Goal: Register for event/course

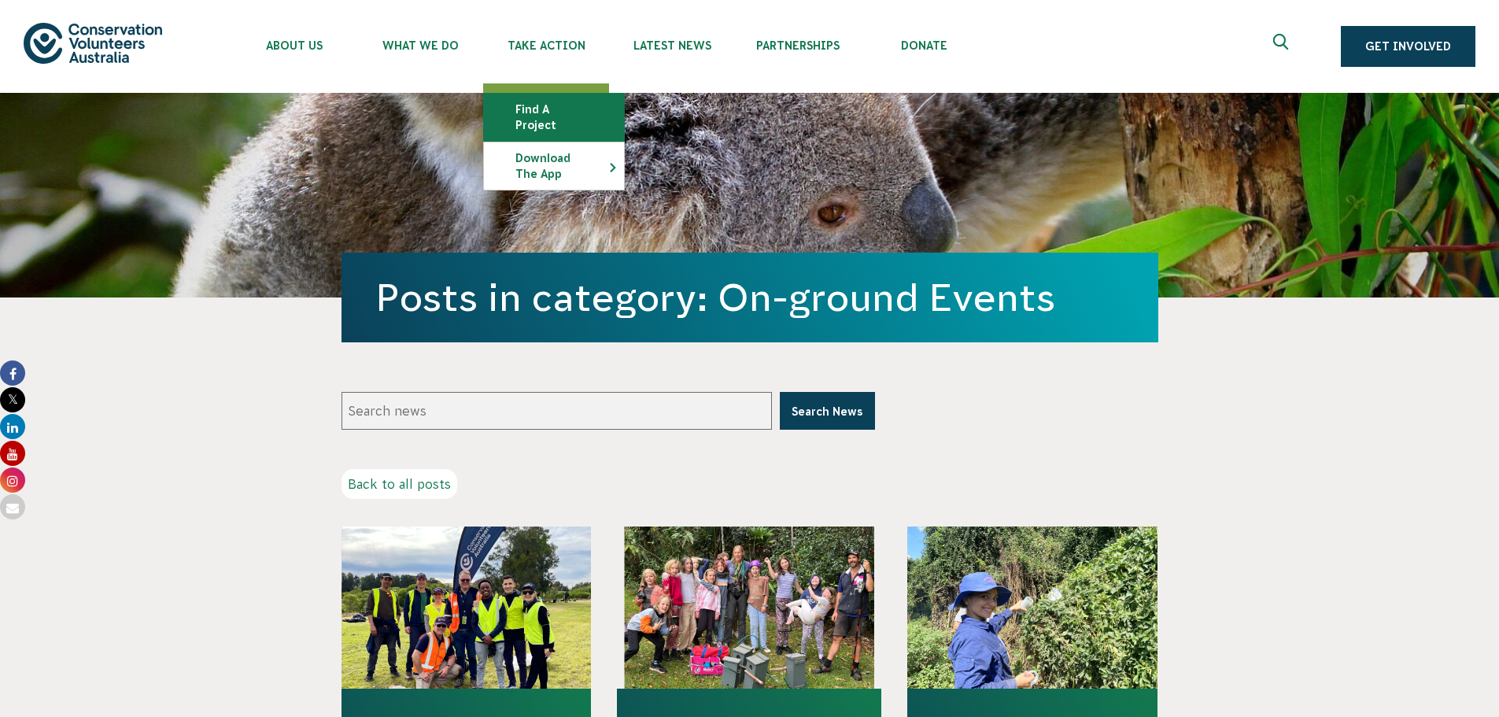
click at [558, 106] on link "Find a project" at bounding box center [554, 117] width 140 height 47
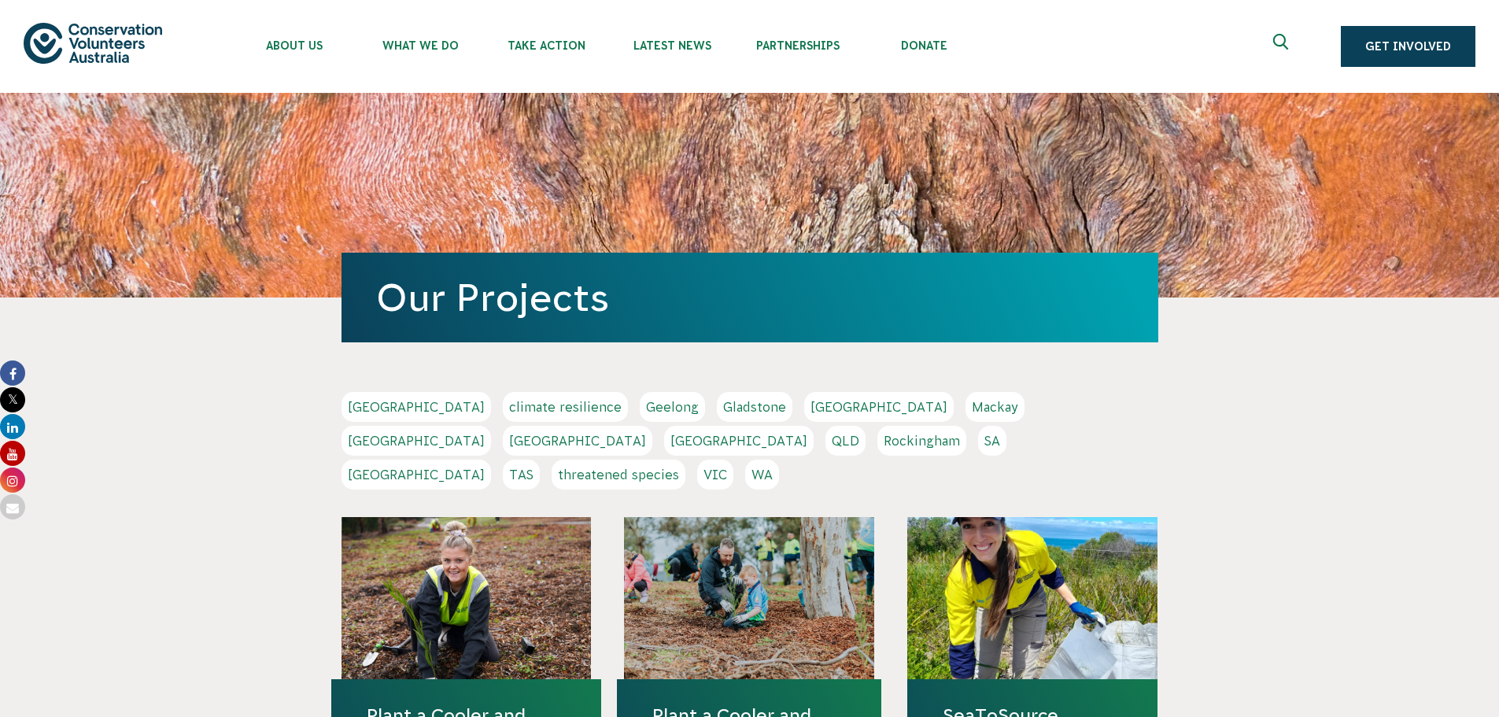
click at [865, 426] on link "QLD" at bounding box center [845, 441] width 40 height 30
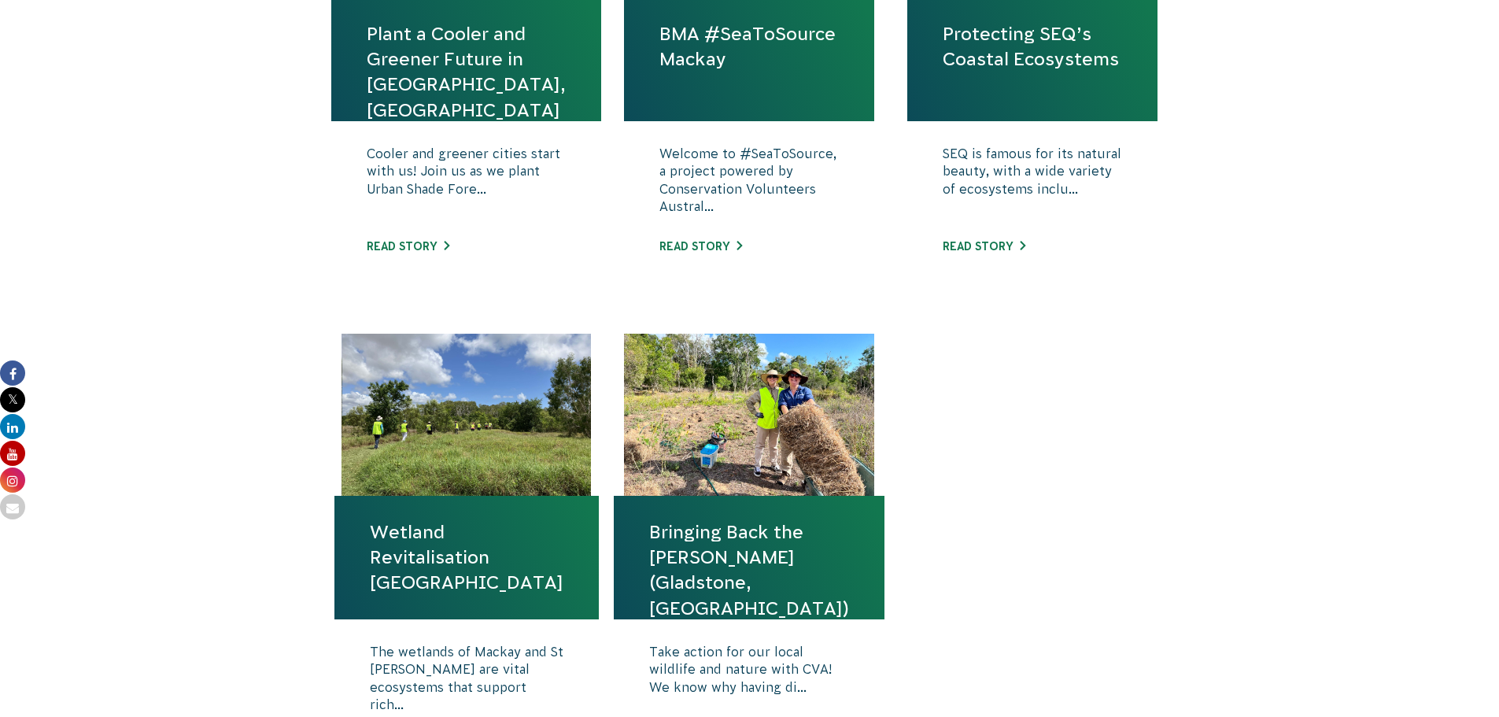
scroll to position [472, 0]
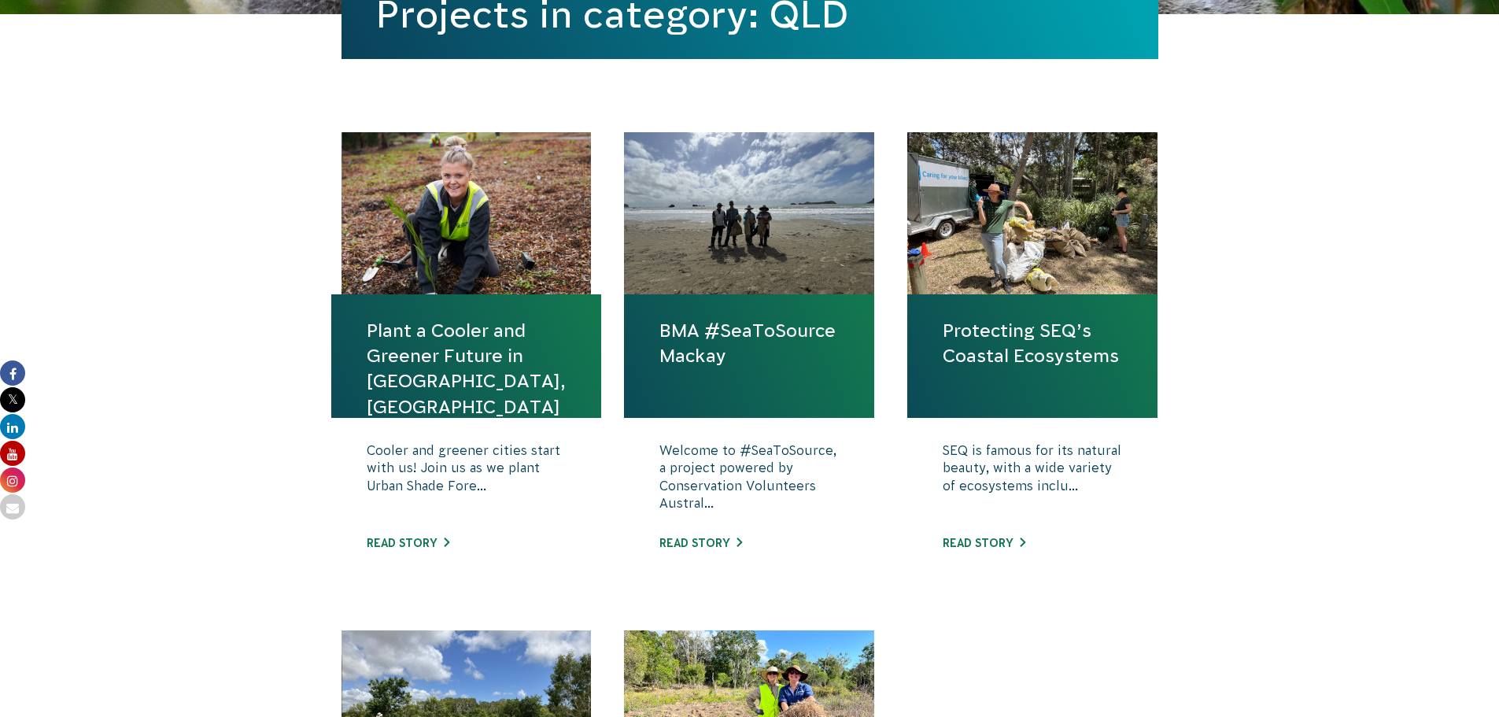
click at [456, 371] on link "Plant a Cooler and Greener Future in [GEOGRAPHIC_DATA], [GEOGRAPHIC_DATA]" at bounding box center [466, 368] width 199 height 101
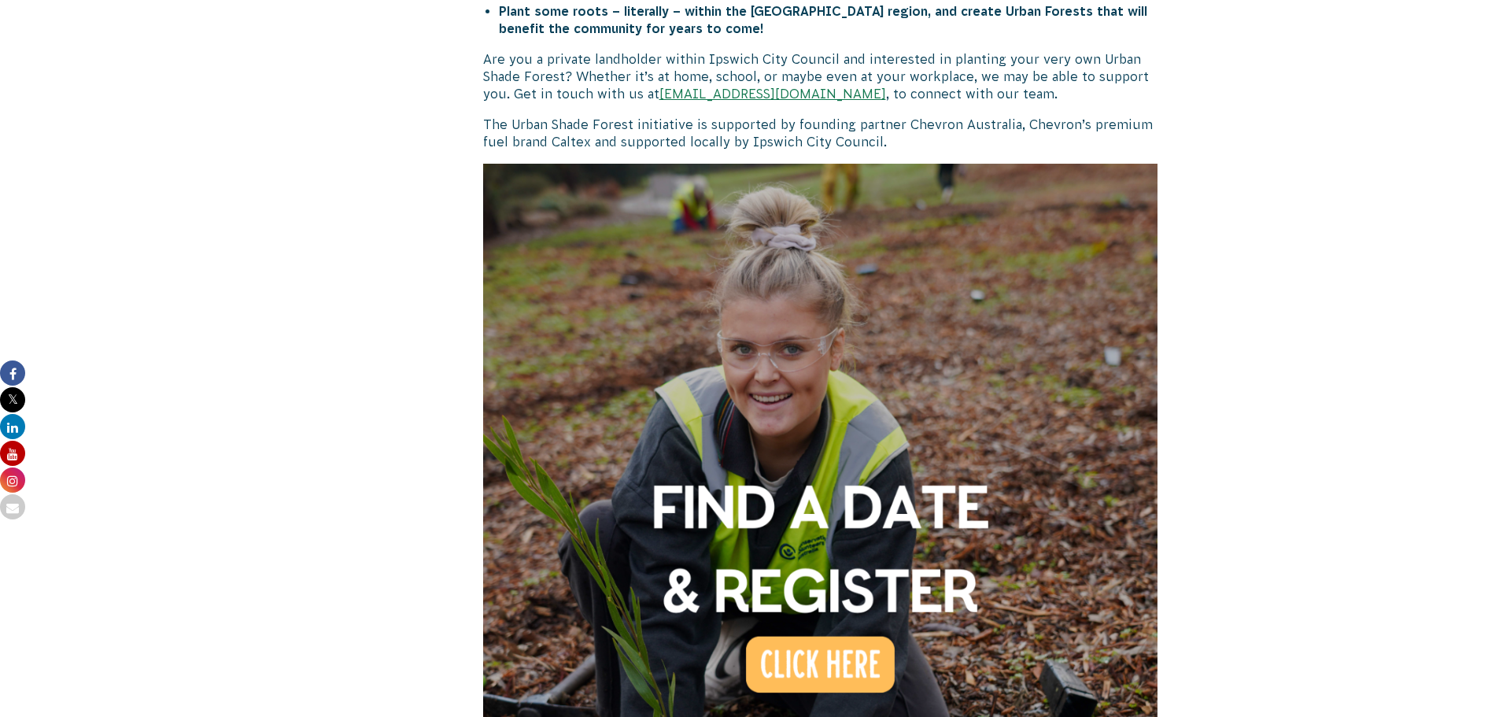
scroll to position [1023, 0]
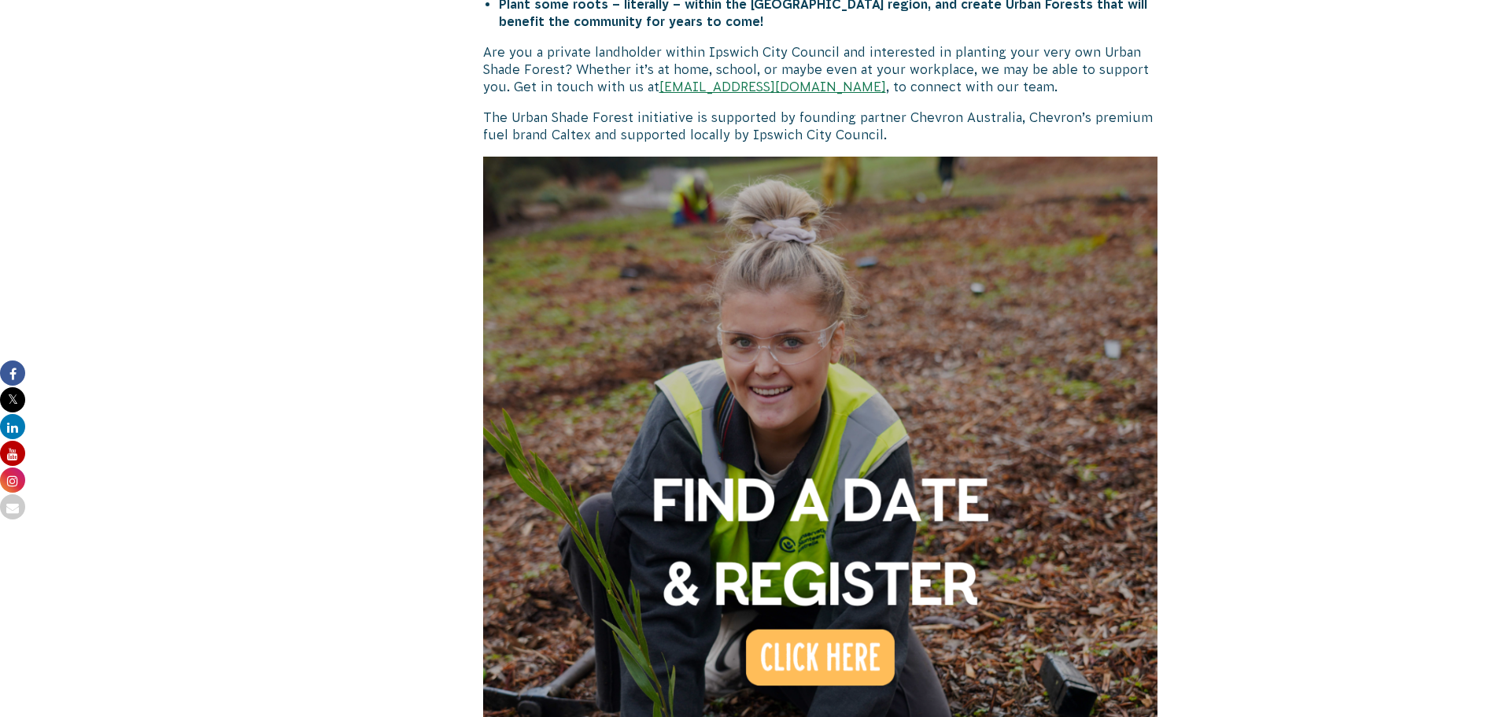
click at [1270, 249] on body "About Us Our Priorities Reconciliation Impact Our Board Our People Careers CVA …" at bounding box center [749, 410] width 1499 height 2867
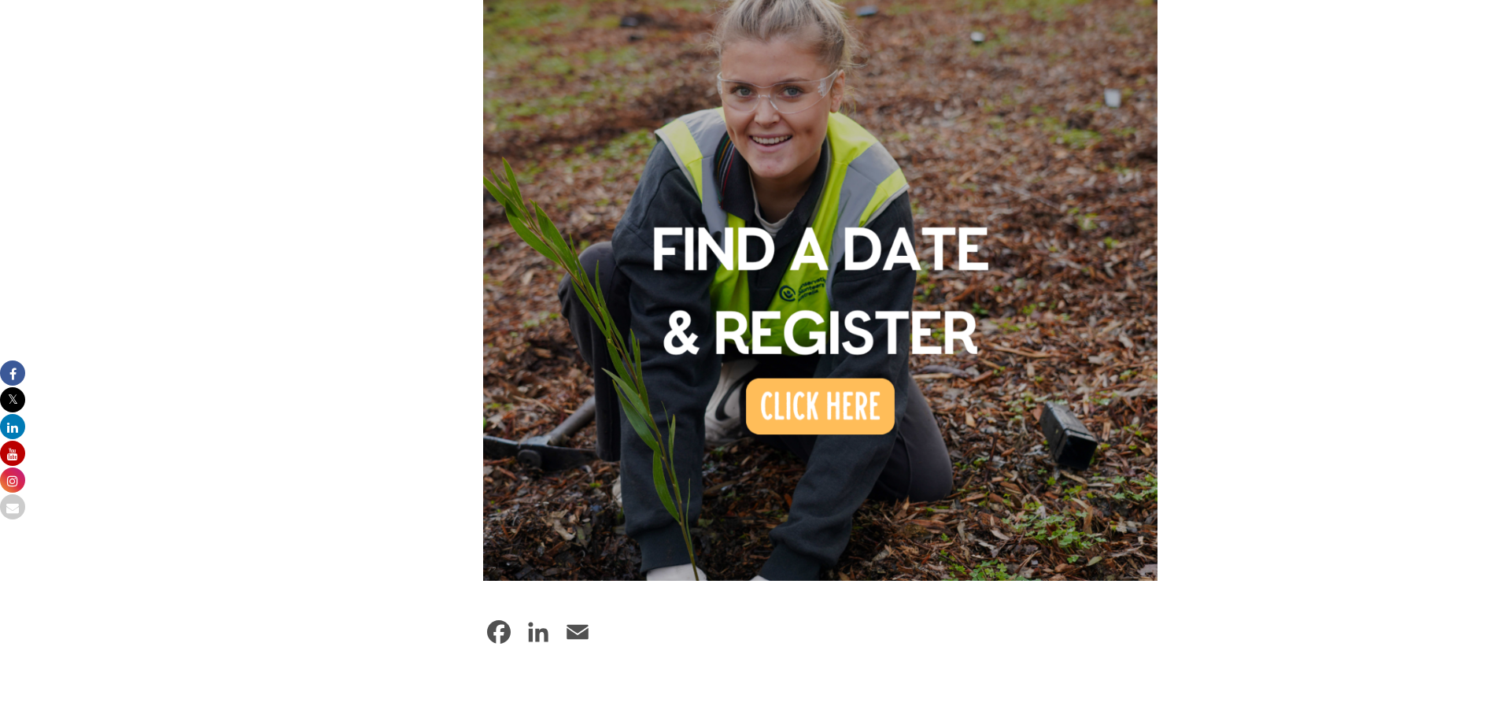
scroll to position [1180, 0]
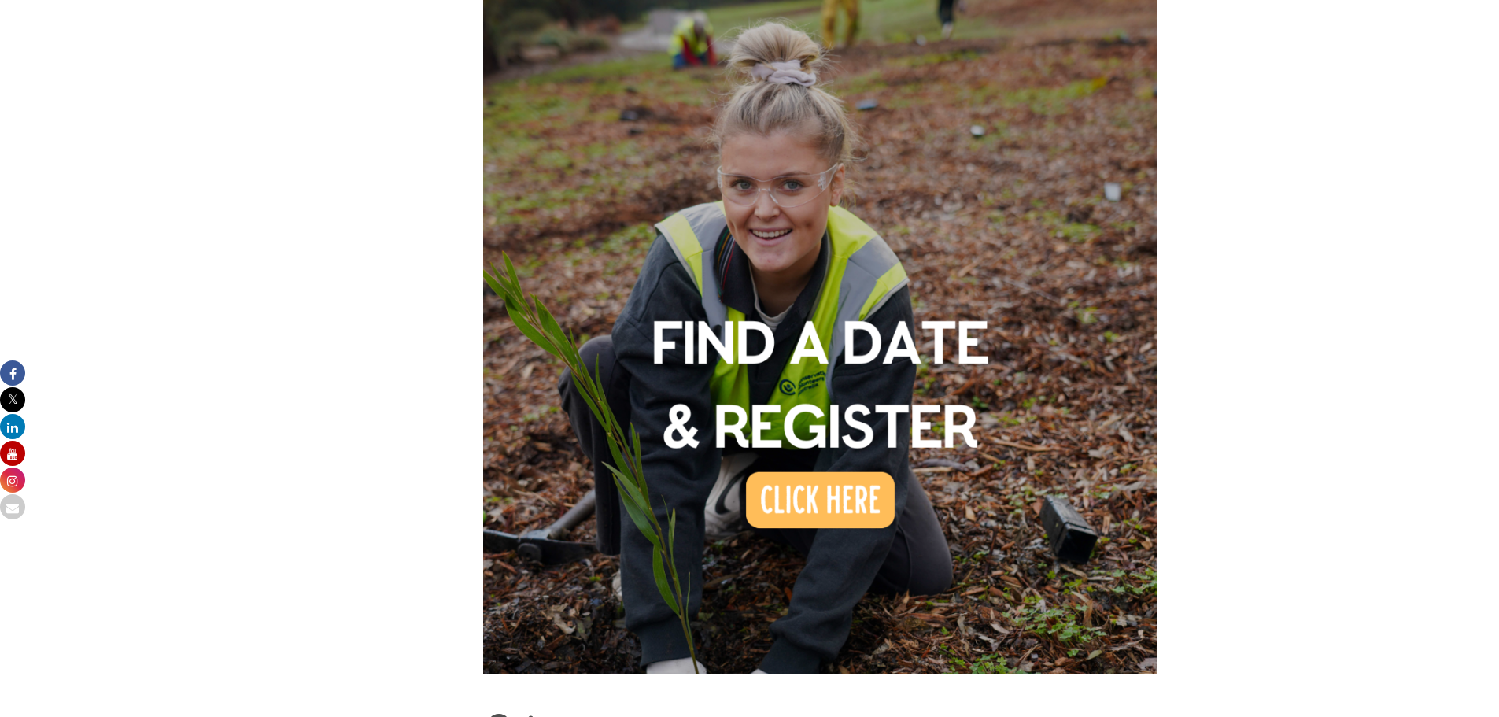
click at [839, 458] on img at bounding box center [820, 336] width 675 height 675
click at [341, 382] on div "Action for Ocean Wetlands and Rivers Actions for Biodiversity & Threatened Spec…" at bounding box center [395, 112] width 109 height 1422
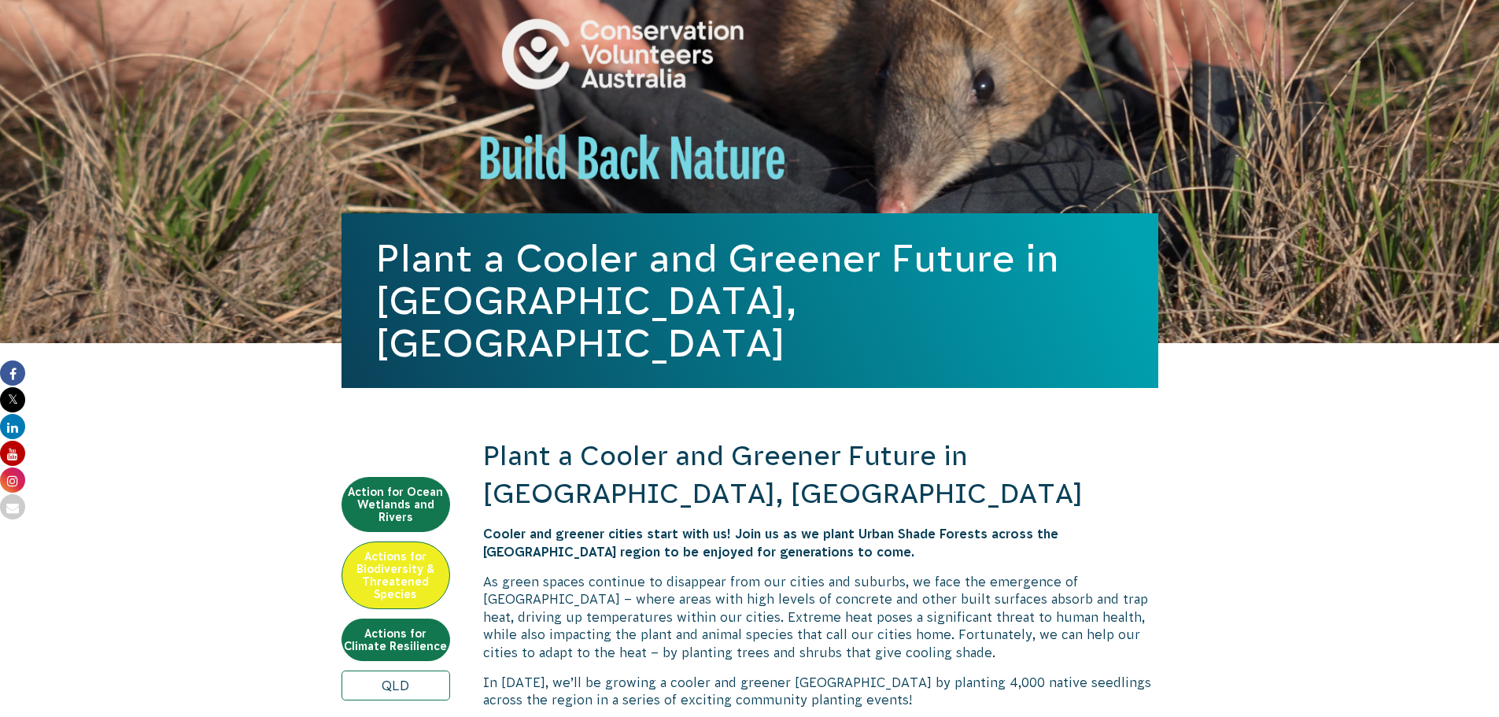
scroll to position [0, 0]
